Goal: Find specific page/section: Find specific page/section

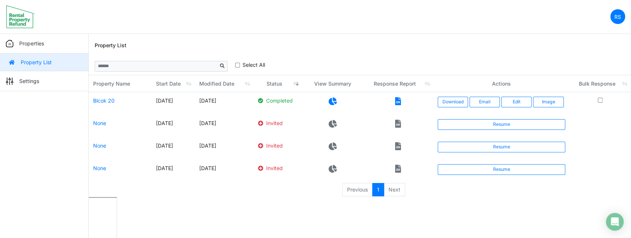
click at [417, 46] on div "Property List" at bounding box center [360, 46] width 530 height 24
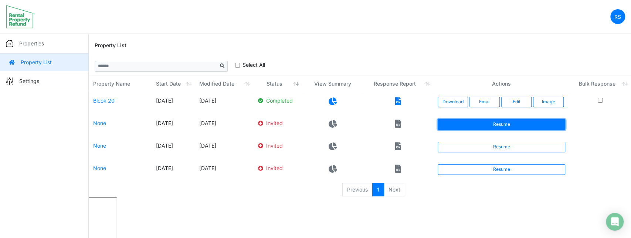
click at [500, 126] on link "Resume" at bounding box center [500, 124] width 127 height 10
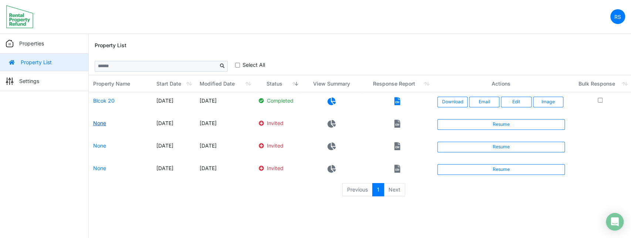
click at [103, 123] on link "None" at bounding box center [99, 123] width 13 height 6
click at [98, 100] on link "Blcok 20" at bounding box center [103, 101] width 21 height 6
